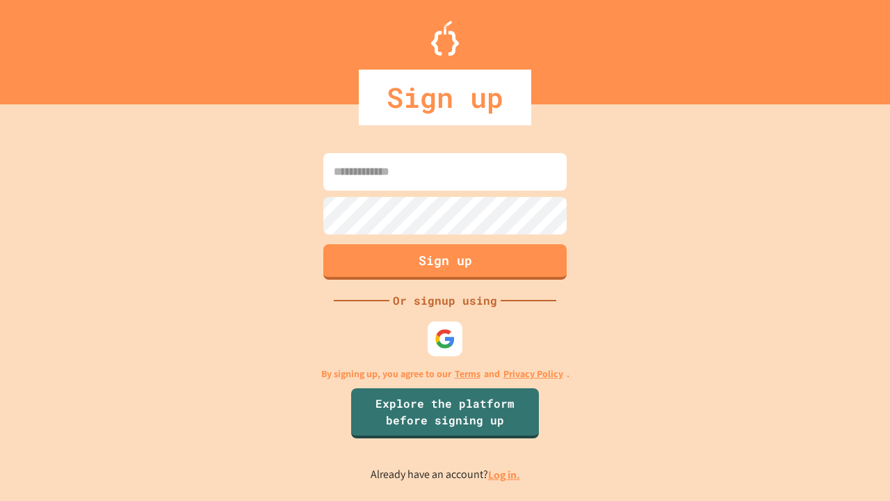
click at [505, 474] on link "Log in." at bounding box center [504, 474] width 32 height 15
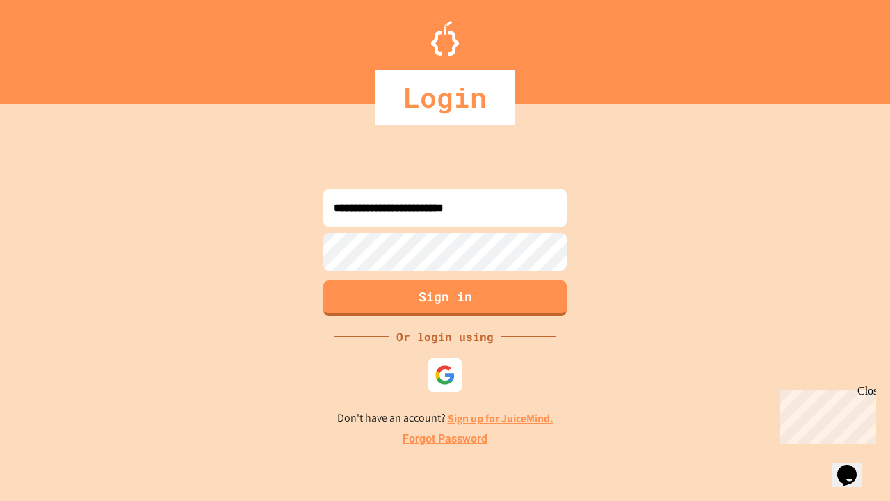
type input "**********"
